Goal: Navigation & Orientation: Understand site structure

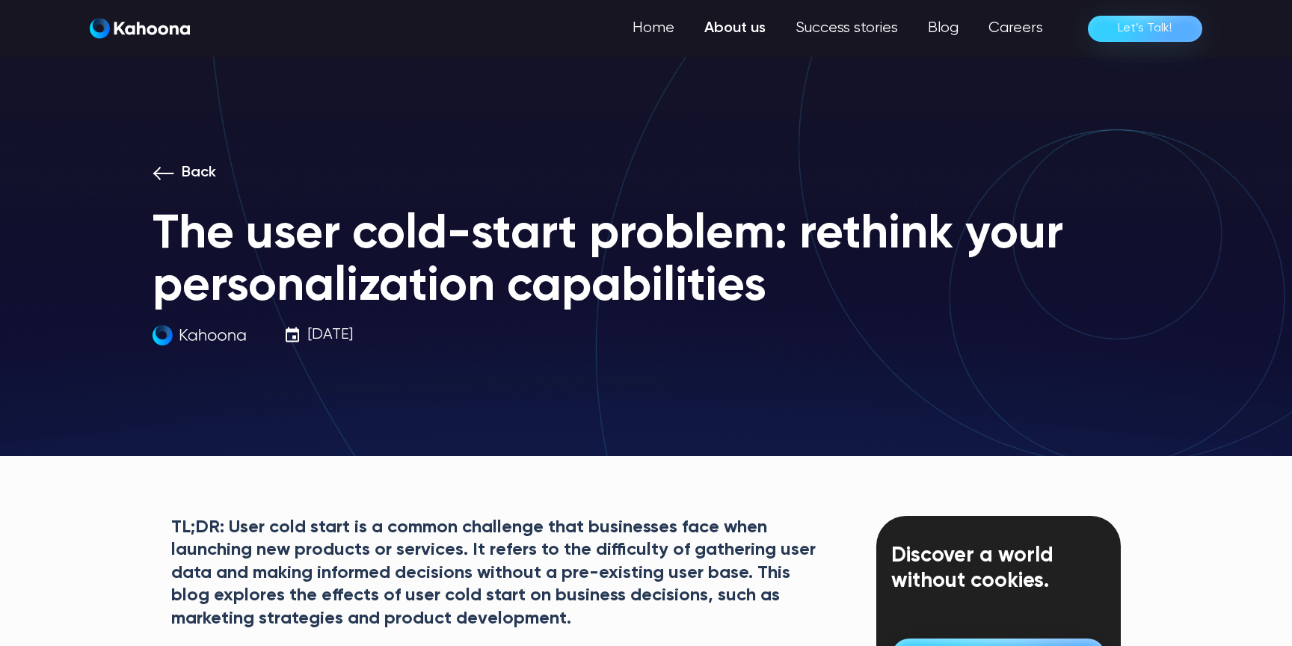
click at [763, 27] on link "About us" at bounding box center [734, 28] width 91 height 30
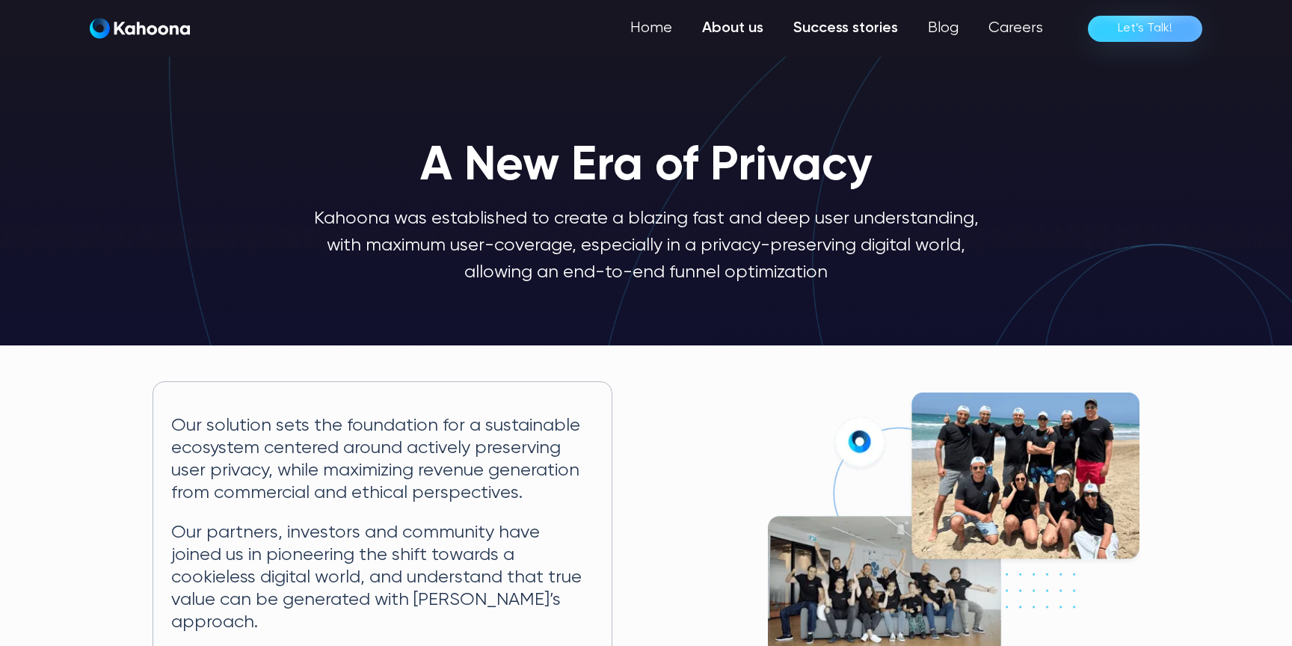
click at [833, 31] on link "Success stories" at bounding box center [845, 28] width 135 height 30
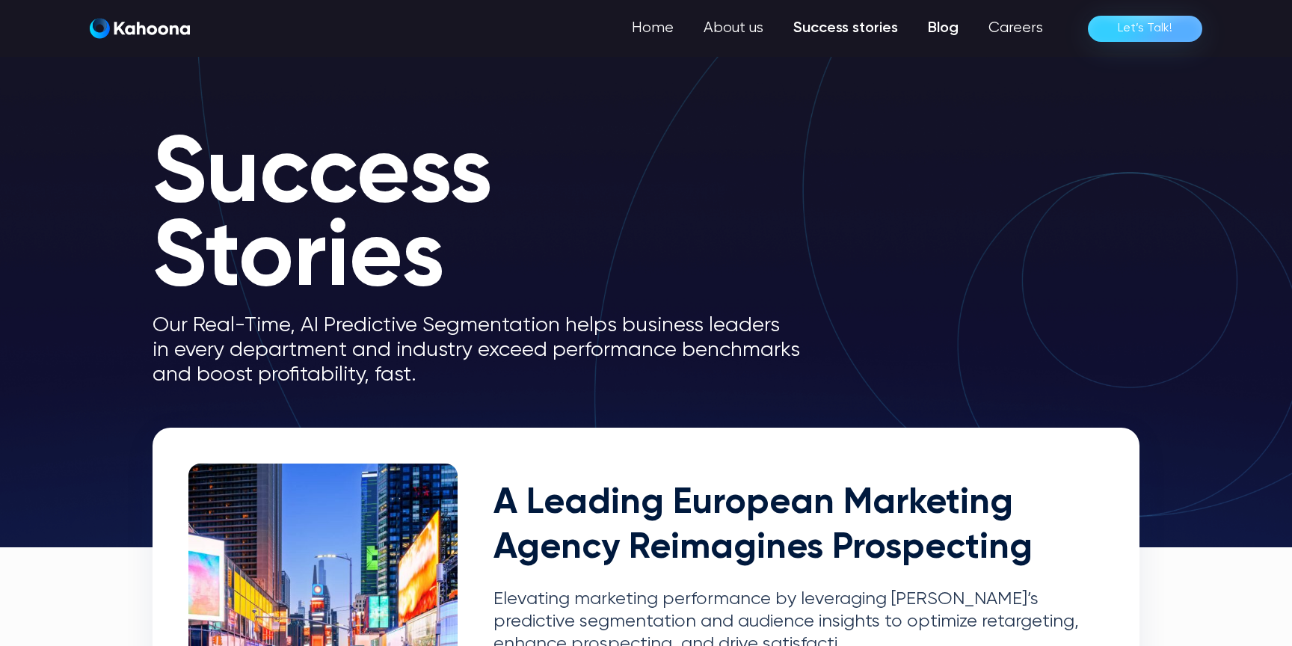
click at [938, 34] on link "Blog" at bounding box center [943, 28] width 61 height 30
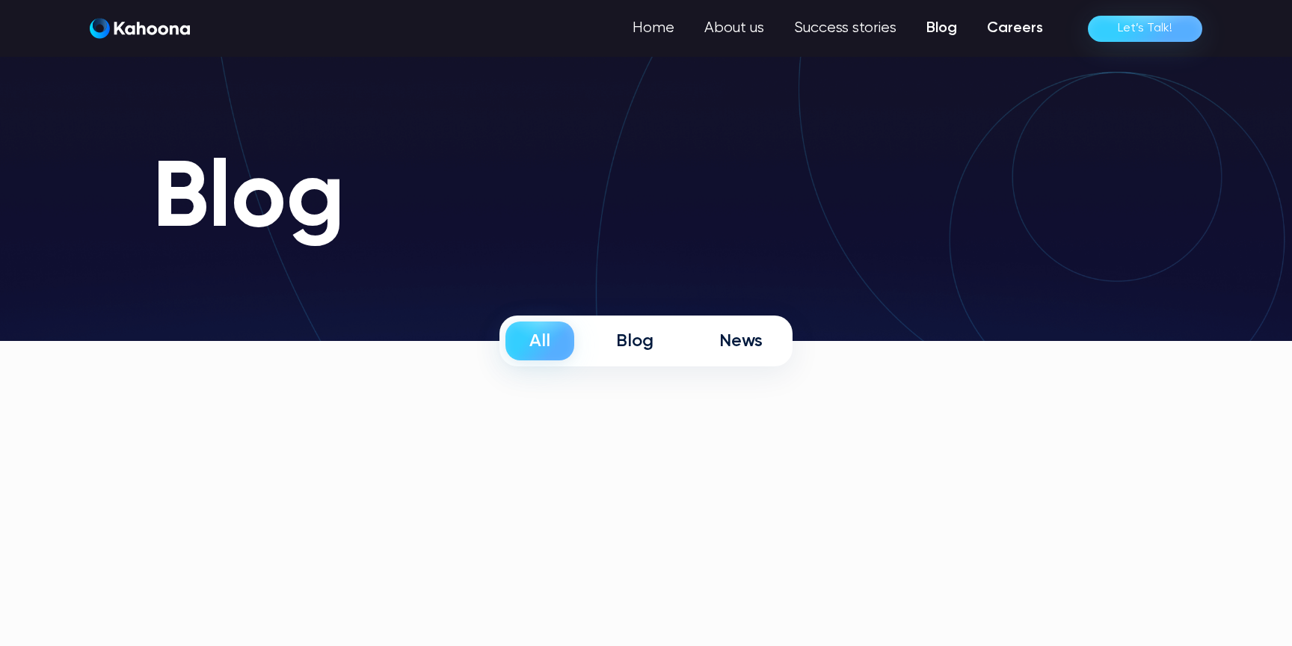
click at [1017, 33] on link "Careers" at bounding box center [1015, 28] width 86 height 30
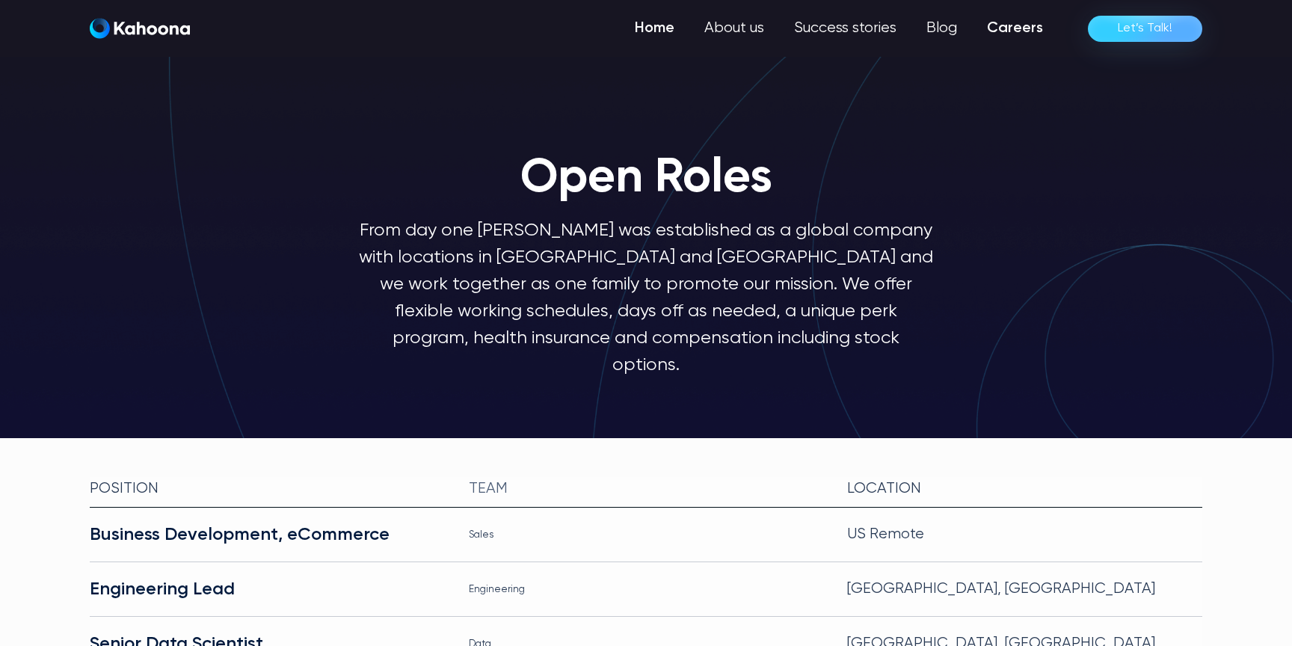
click at [667, 31] on link "Home" at bounding box center [655, 28] width 70 height 30
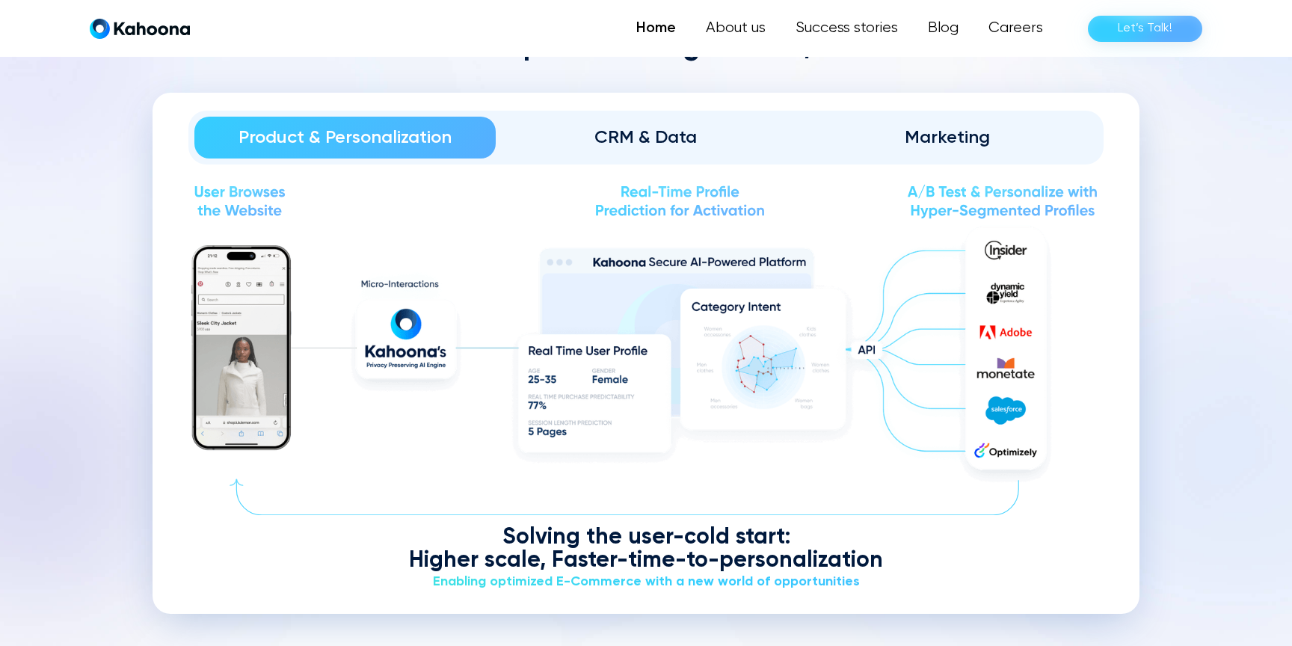
scroll to position [1780, 0]
click at [689, 141] on div "CRM & Data" at bounding box center [646, 137] width 259 height 24
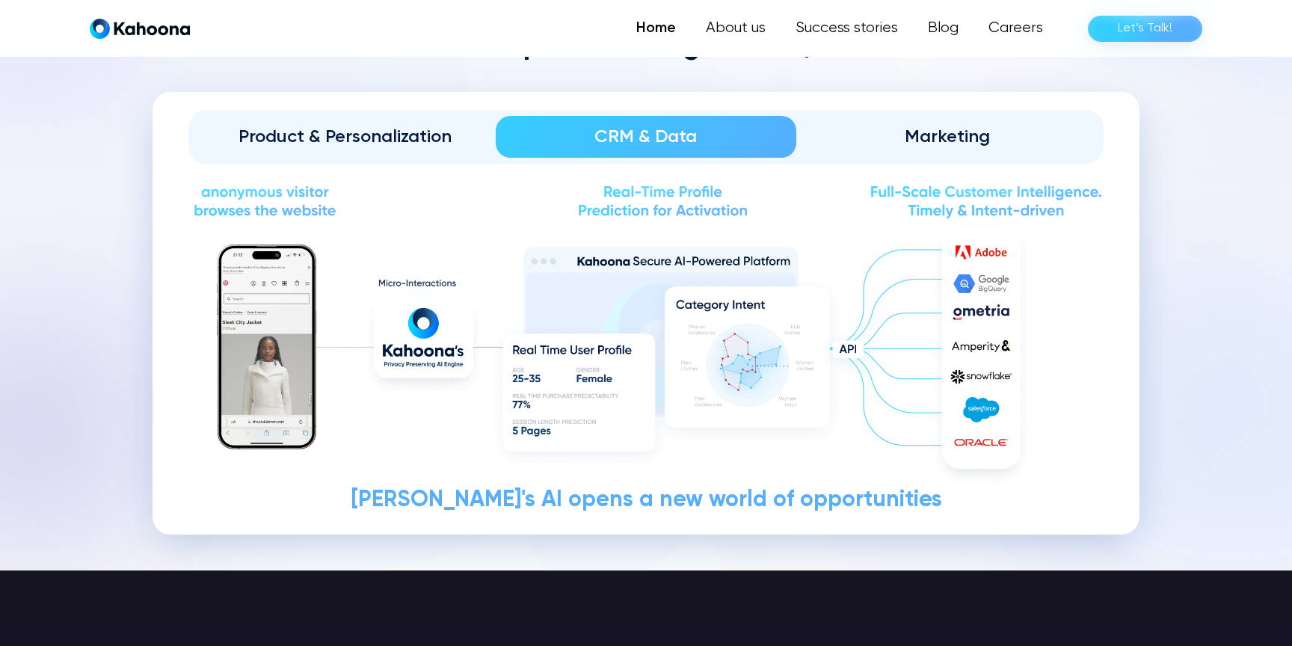
click at [965, 134] on div "Marketing" at bounding box center [946, 137] width 259 height 24
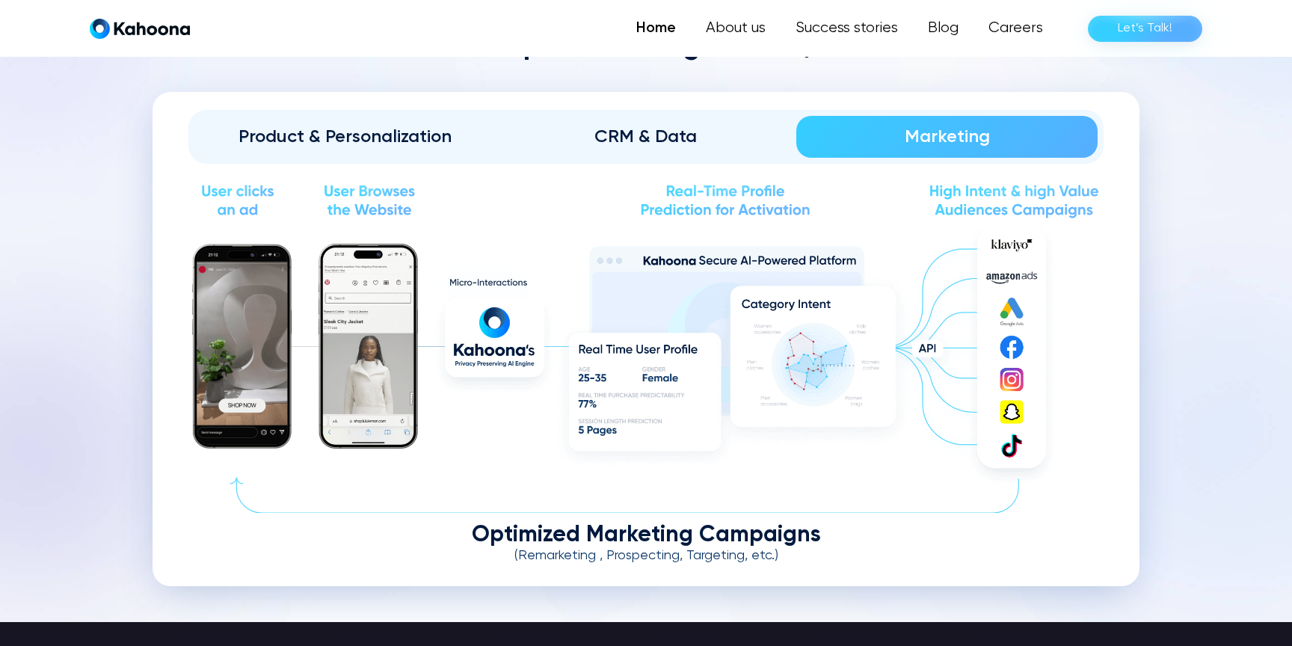
click at [396, 135] on div "Product & Personalization" at bounding box center [344, 137] width 259 height 24
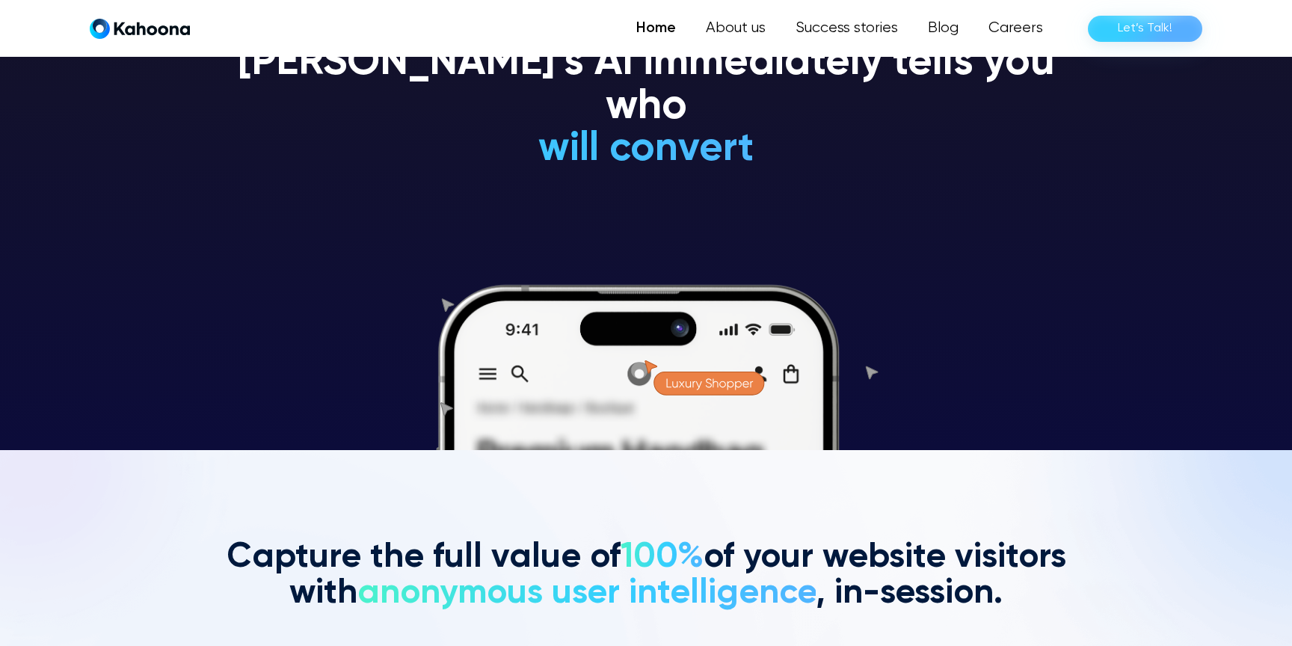
scroll to position [197, 0]
